Goal: Task Accomplishment & Management: Manage account settings

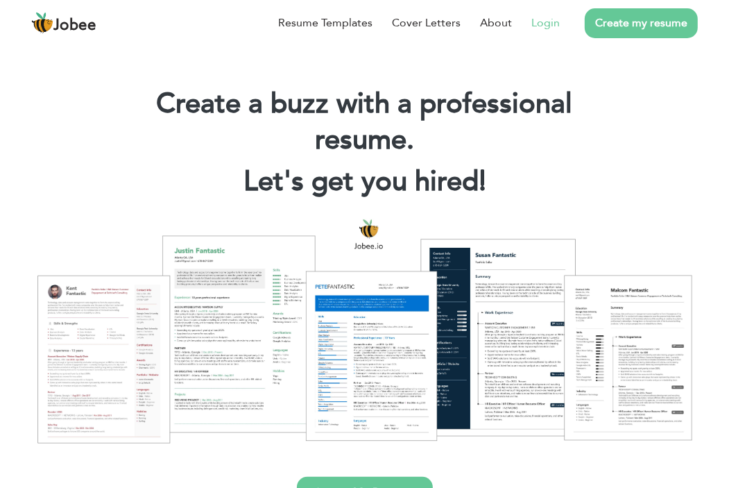
click at [524, 30] on li "Login" at bounding box center [536, 23] width 48 height 36
click at [542, 24] on link "Login" at bounding box center [545, 23] width 28 height 17
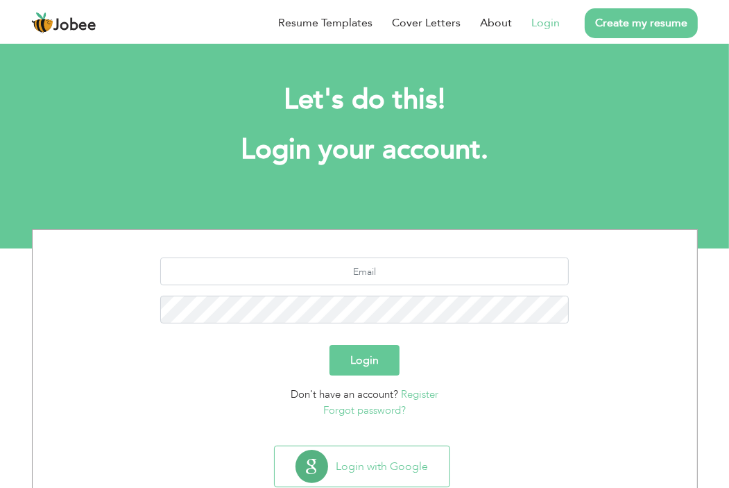
click at [363, 361] on button "Login" at bounding box center [364, 360] width 70 height 31
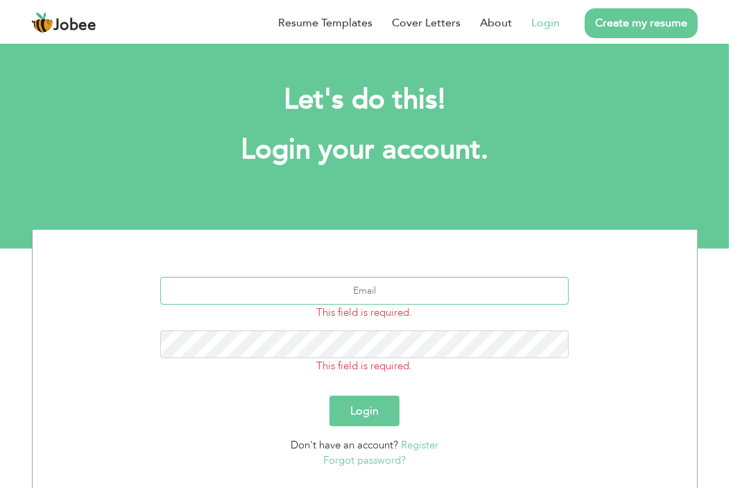
click at [363, 288] on input "text" at bounding box center [364, 291] width 409 height 28
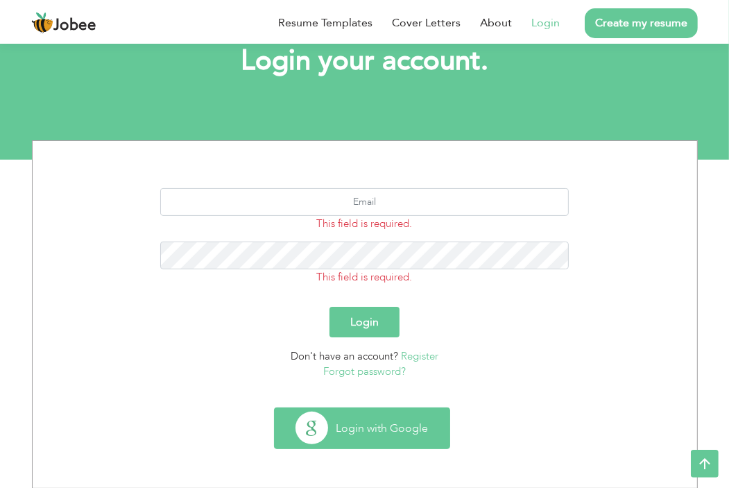
click at [372, 430] on button "Login with Google" at bounding box center [362, 428] width 175 height 40
